Goal: Use online tool/utility: Utilize a website feature to perform a specific function

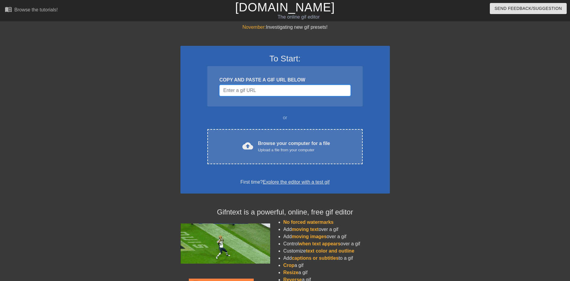
click at [265, 87] on input "Username" at bounding box center [284, 90] width 131 height 11
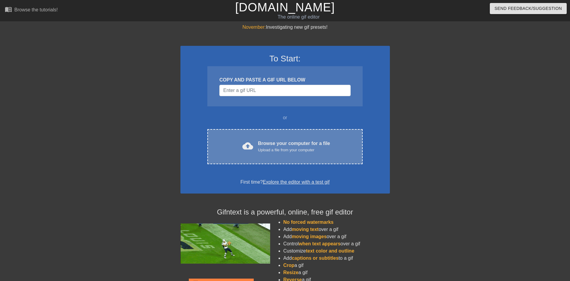
click at [281, 146] on div "Browse your computer for a file Upload a file from your computer" at bounding box center [294, 146] width 72 height 13
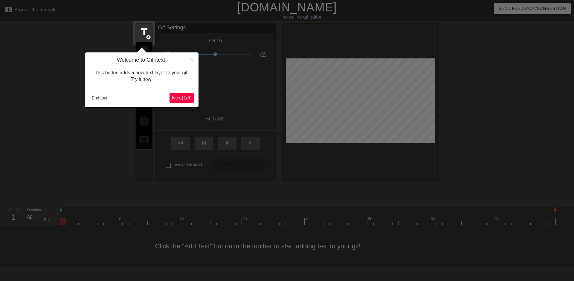
click at [181, 94] on button "Next ( 1 / 6 )" at bounding box center [182, 98] width 25 height 10
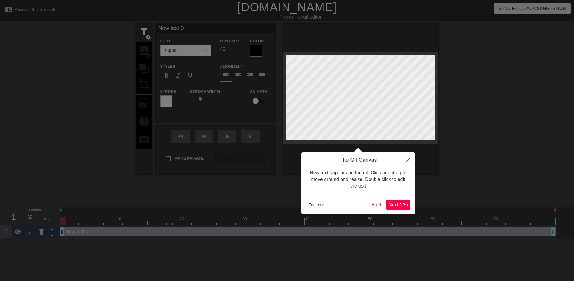
scroll to position [1, 1]
type input "New ext 0"
type textarea "New ext 0"
type input "New xt 0"
type textarea "New xt 0"
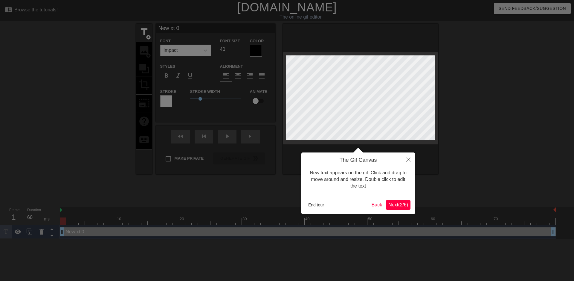
type input "New t 0"
type textarea "New t 0"
type input "New 0"
type textarea "New 0"
type input "New 0"
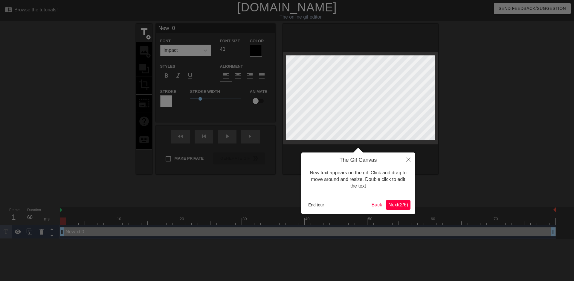
type textarea "New 0"
type input "New"
type textarea "New"
type input "New"
type textarea "Ne"
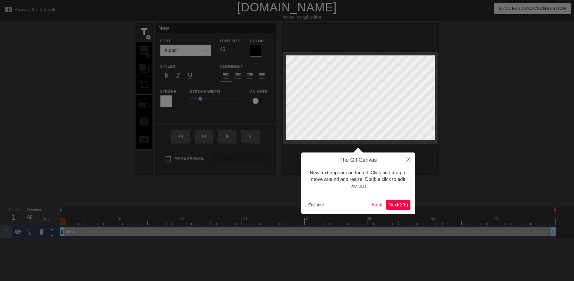
type input "N"
type textarea "N"
type input "D"
type textarea "D"
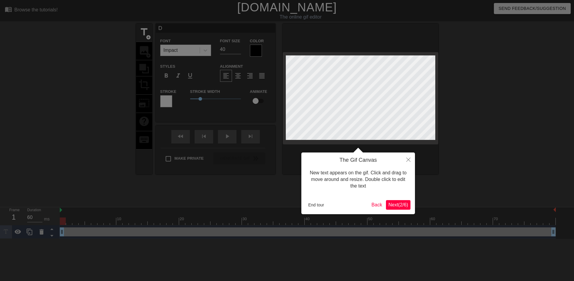
type input "DE"
type textarea "DE"
type input "D"
type textarea "D"
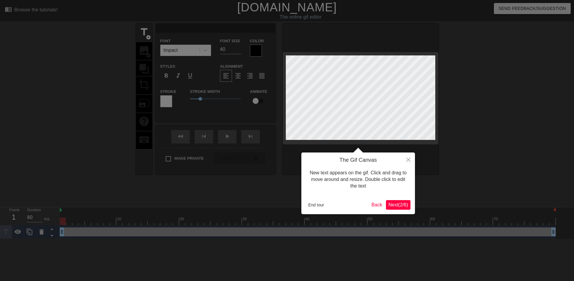
type input "M"
type textarea "M"
type input "ME"
type textarea "ME"
type input "MET"
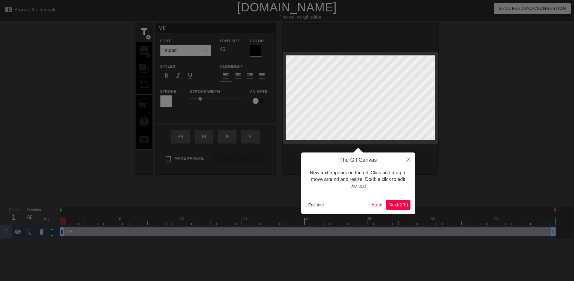
type textarea "MET"
type input "META"
type textarea "META"
type input "META"
type textarea "META"
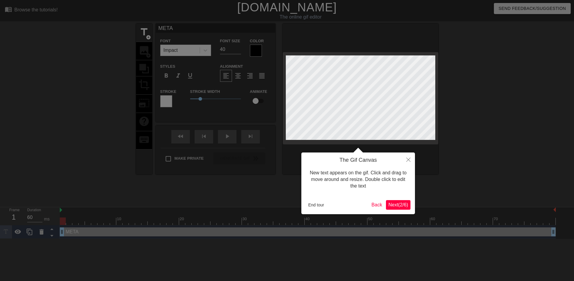
type input "META D"
type textarea "META D"
type input "META DE"
type textarea "META DE"
type input "META DEC"
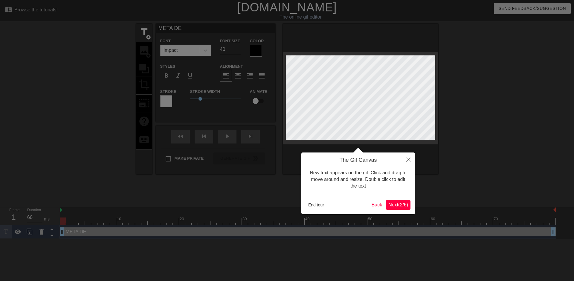
type textarea "META DEC"
type input "META DECK"
type textarea "META DECK"
type input "META DECKS"
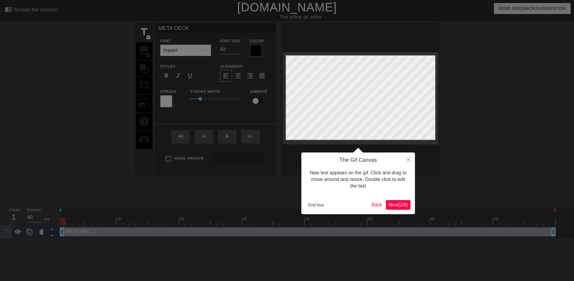
type textarea "META DECKS"
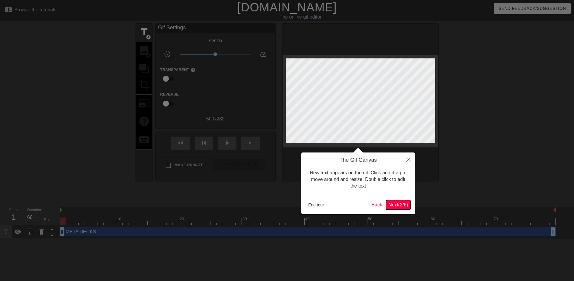
click at [396, 206] on span "Next ( 2 / 6 )" at bounding box center [399, 204] width 20 height 5
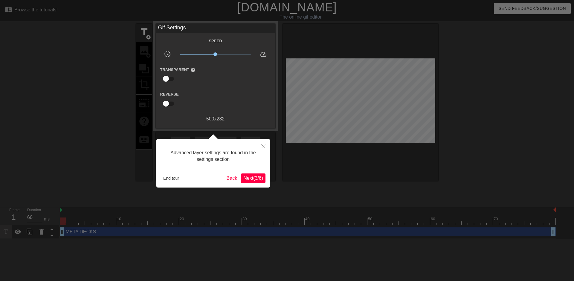
click at [252, 176] on span "Next ( 3 / 6 )" at bounding box center [253, 177] width 20 height 5
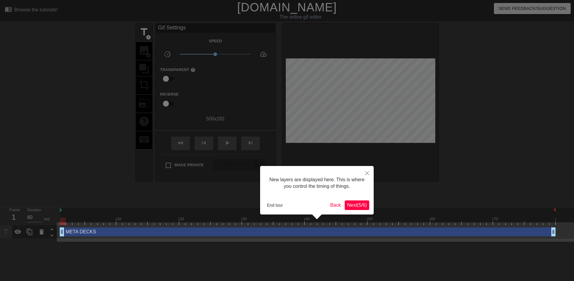
click at [354, 203] on span "Next ( 5 / 6 )" at bounding box center [357, 204] width 20 height 5
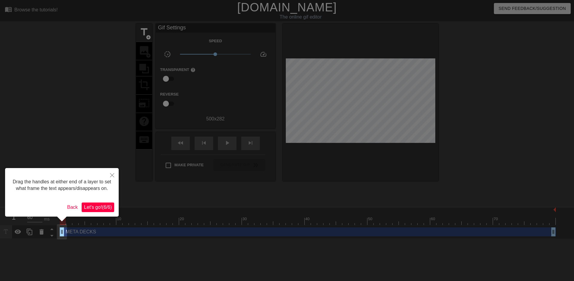
click at [102, 206] on span "Let's go! ( 6 / 6 )" at bounding box center [98, 206] width 28 height 5
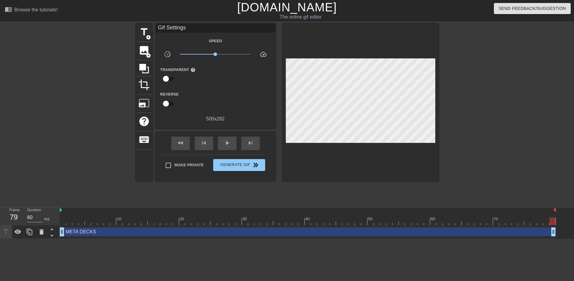
drag, startPoint x: 552, startPoint y: 233, endPoint x: 574, endPoint y: 247, distance: 25.6
click at [570, 238] on html "menu_book Browse the tutorials! [DOMAIN_NAME] The online gif editor Send Feedba…" at bounding box center [287, 119] width 574 height 238
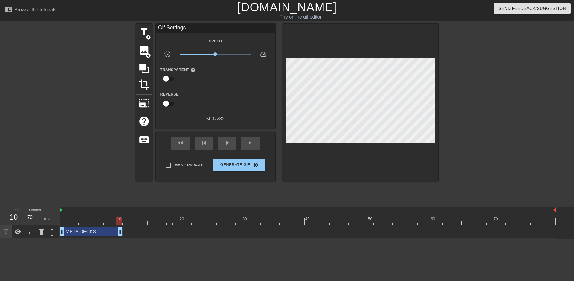
drag, startPoint x: 554, startPoint y: 232, endPoint x: 121, endPoint y: 232, distance: 432.8
click at [190, 232] on div "META DECKS drag_handle drag_handle" at bounding box center [308, 231] width 496 height 9
click at [18, 232] on icon at bounding box center [18, 231] width 7 height 4
click at [18, 233] on icon at bounding box center [17, 231] width 7 height 7
type input "60"
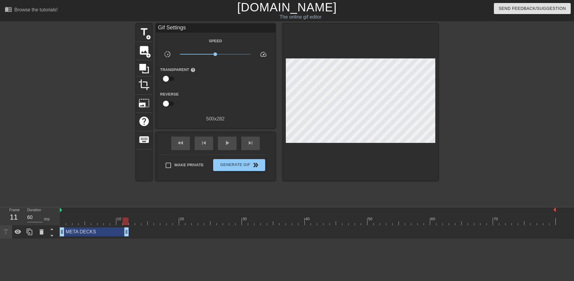
drag, startPoint x: 121, startPoint y: 233, endPoint x: 130, endPoint y: 232, distance: 9.3
click at [130, 232] on div "META DECKS drag_handle drag_handle" at bounding box center [308, 231] width 496 height 9
click at [145, 50] on span "image" at bounding box center [143, 50] width 11 height 11
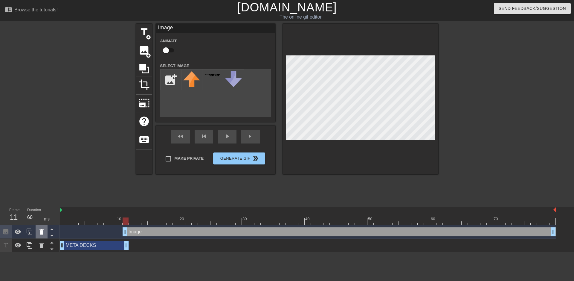
click at [39, 234] on icon at bounding box center [41, 231] width 7 height 7
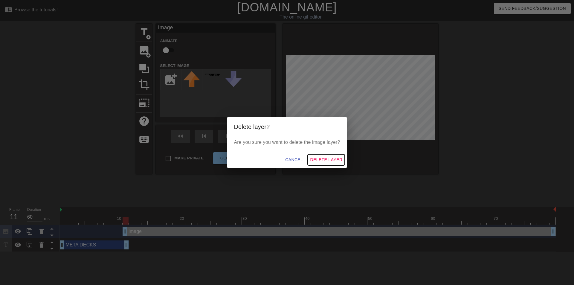
click at [321, 159] on span "Delete Layer" at bounding box center [326, 159] width 32 height 7
